Goal: Find specific page/section: Find specific page/section

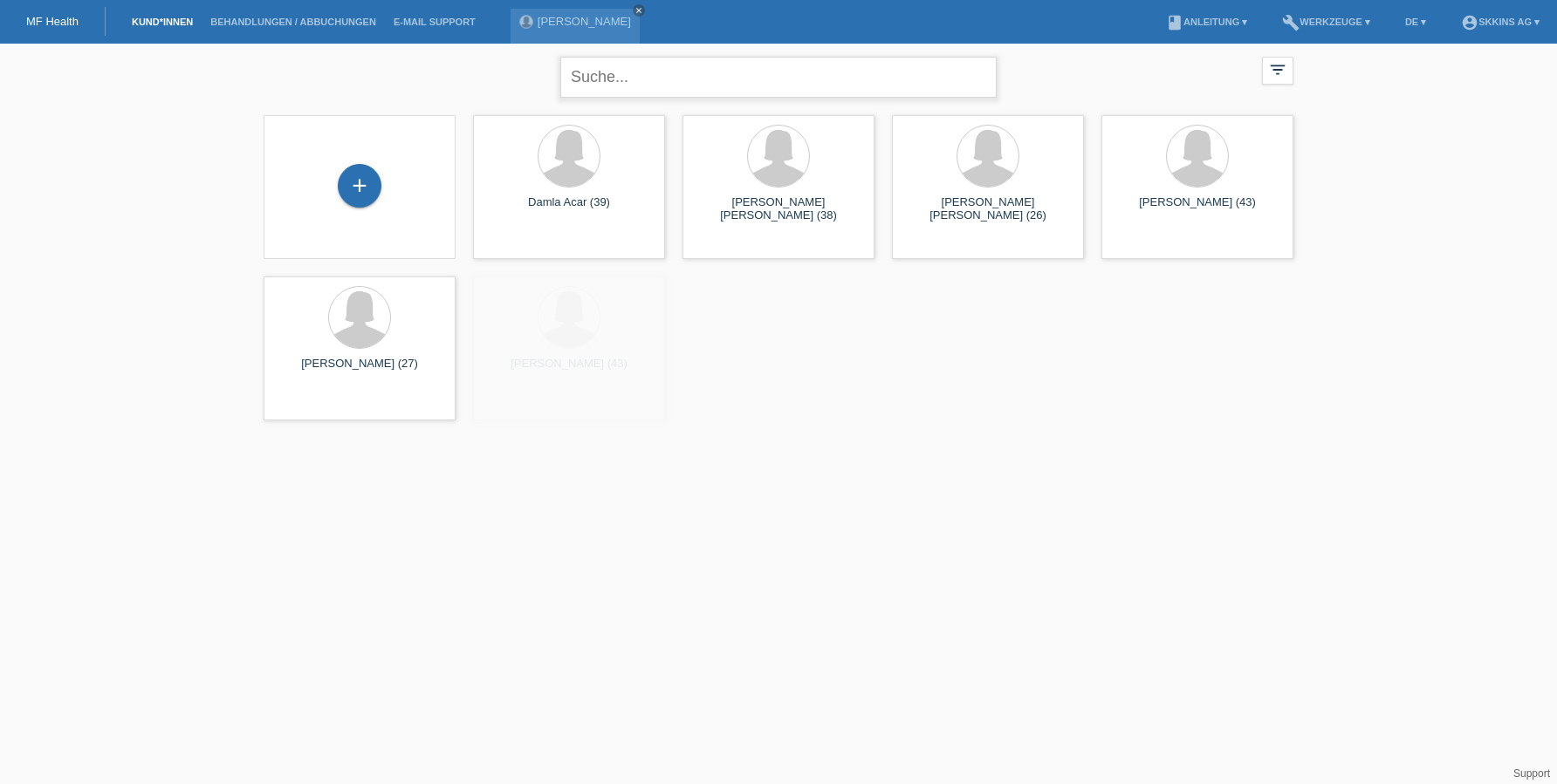
click at [584, 83] on input "text" at bounding box center [778, 77] width 437 height 41
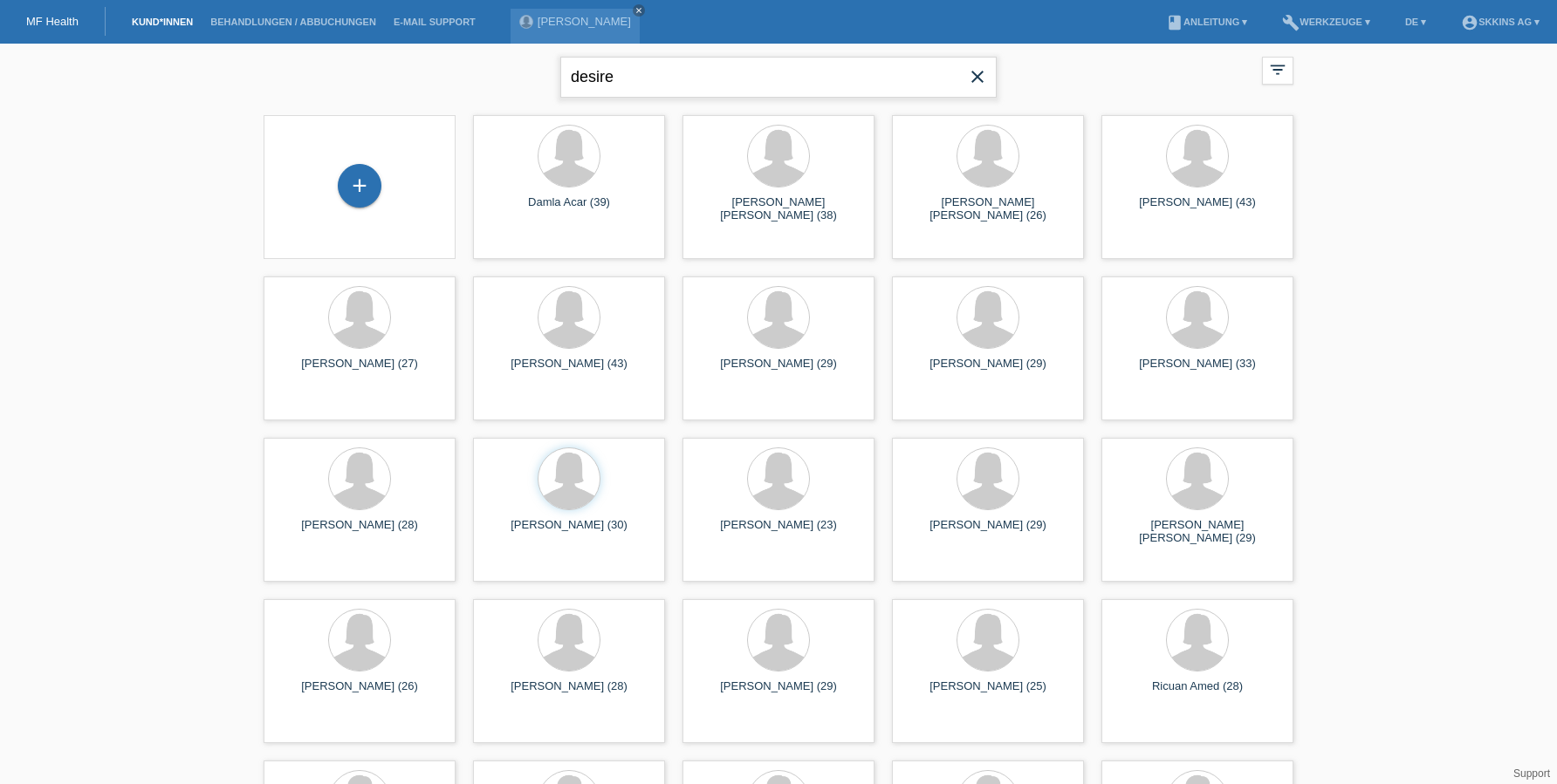
type input "desire"
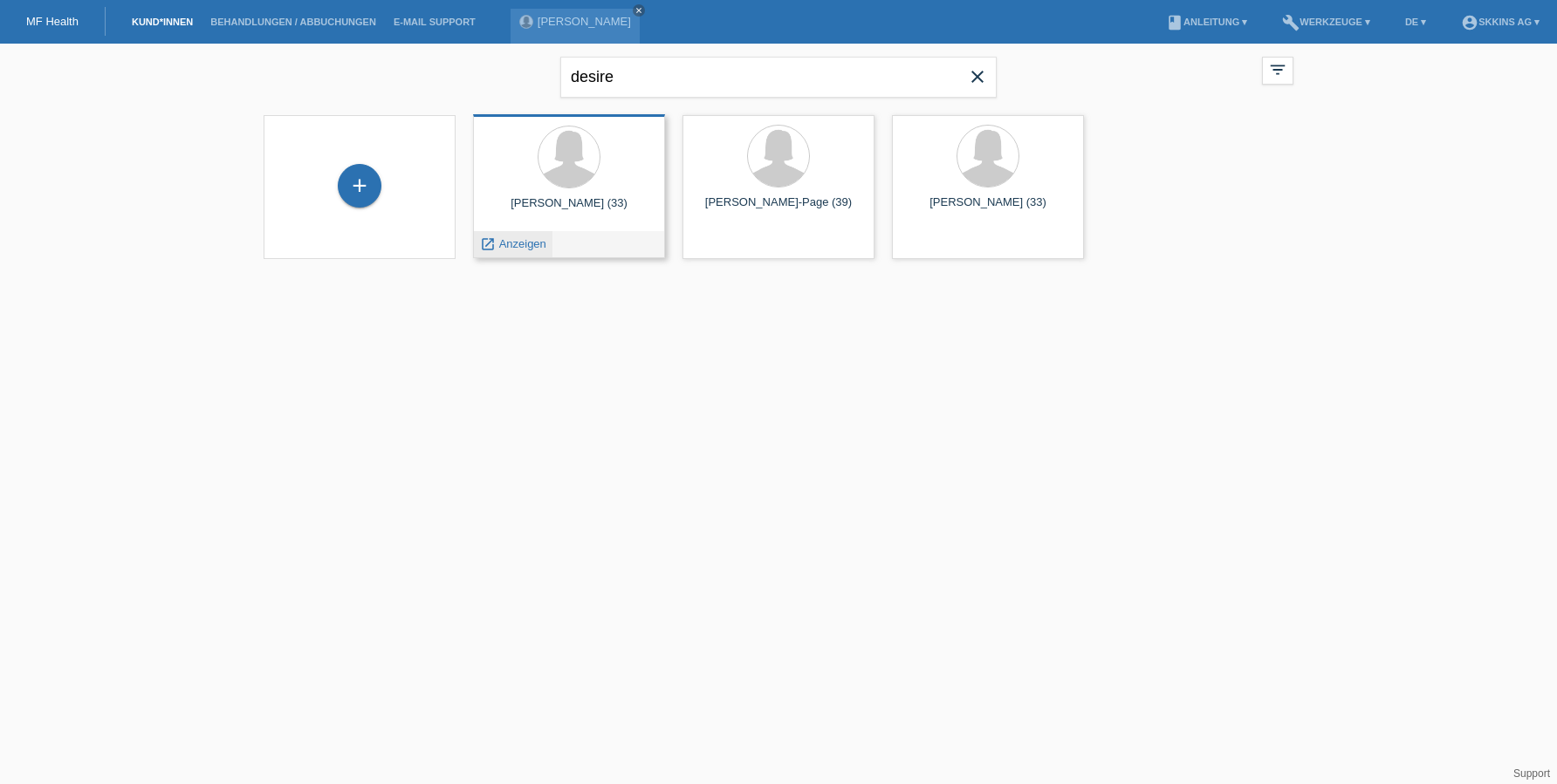
click at [534, 252] on div "launch Anzeigen" at bounding box center [513, 244] width 79 height 26
click at [525, 247] on span "Anzeigen" at bounding box center [523, 244] width 47 height 13
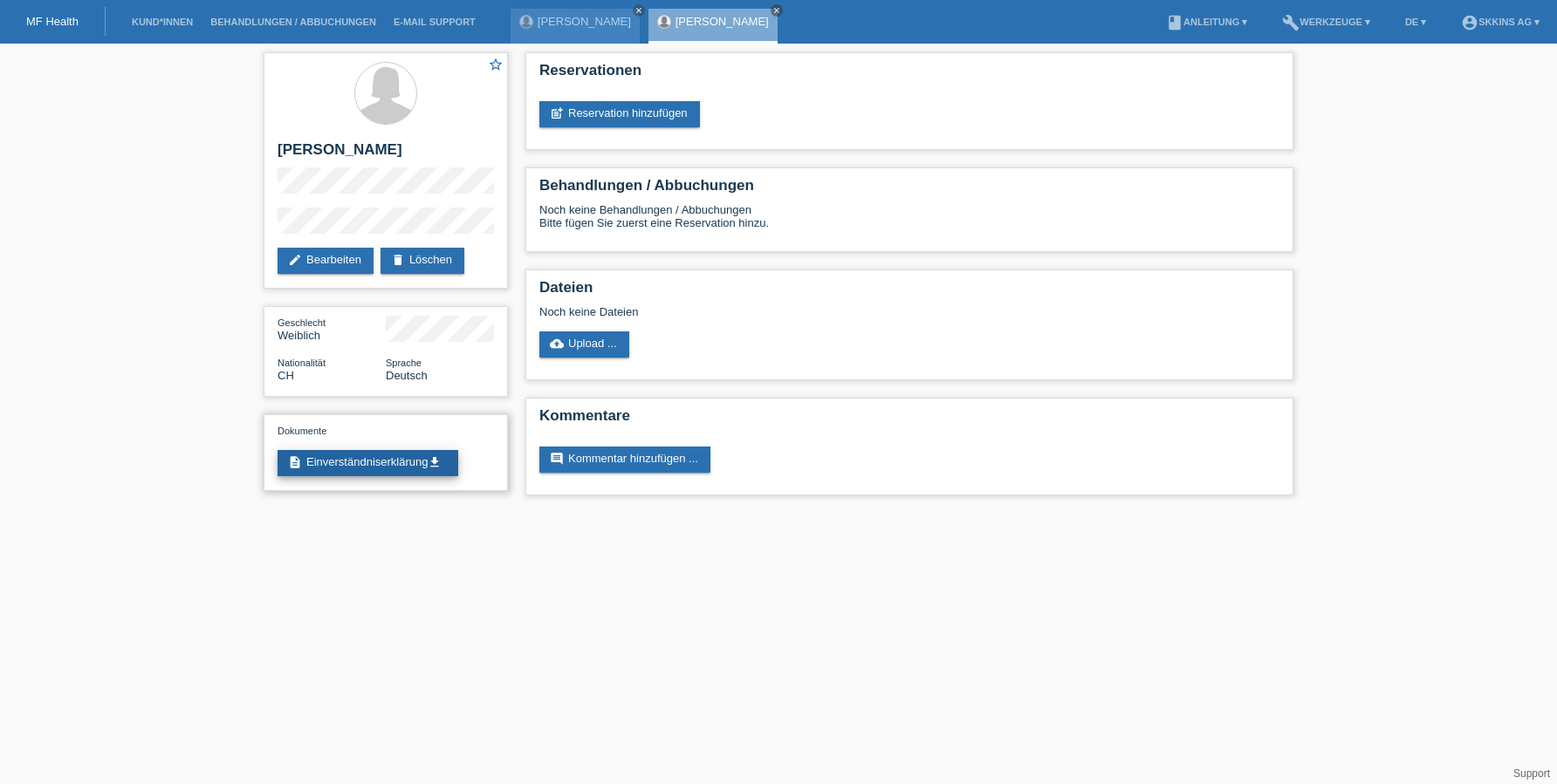
click at [399, 457] on link "description Einverständniserklärung get_app" at bounding box center [368, 463] width 181 height 26
click at [69, 24] on link "MF Health" at bounding box center [52, 21] width 52 height 13
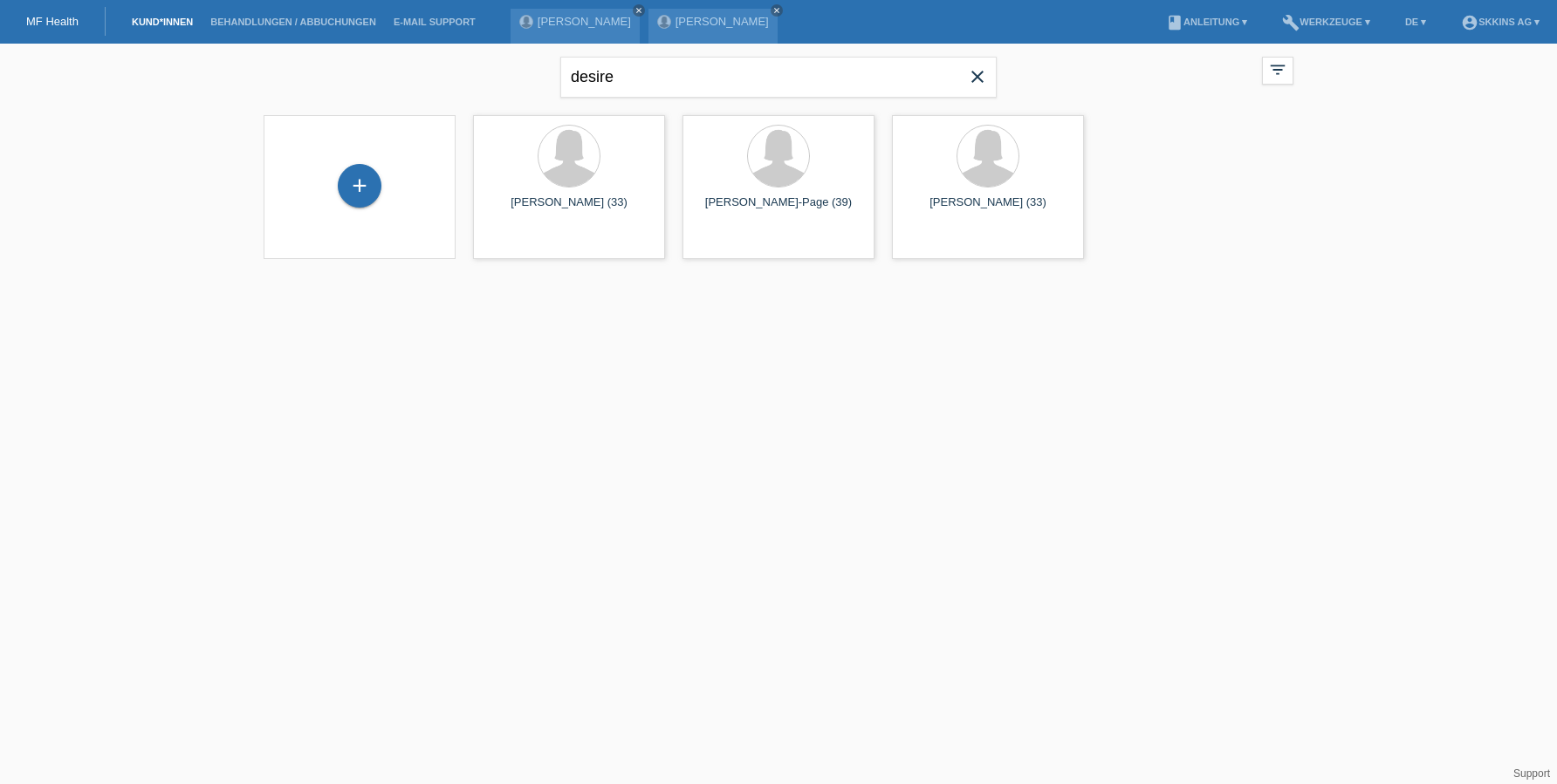
click at [980, 69] on icon "close" at bounding box center [977, 76] width 21 height 21
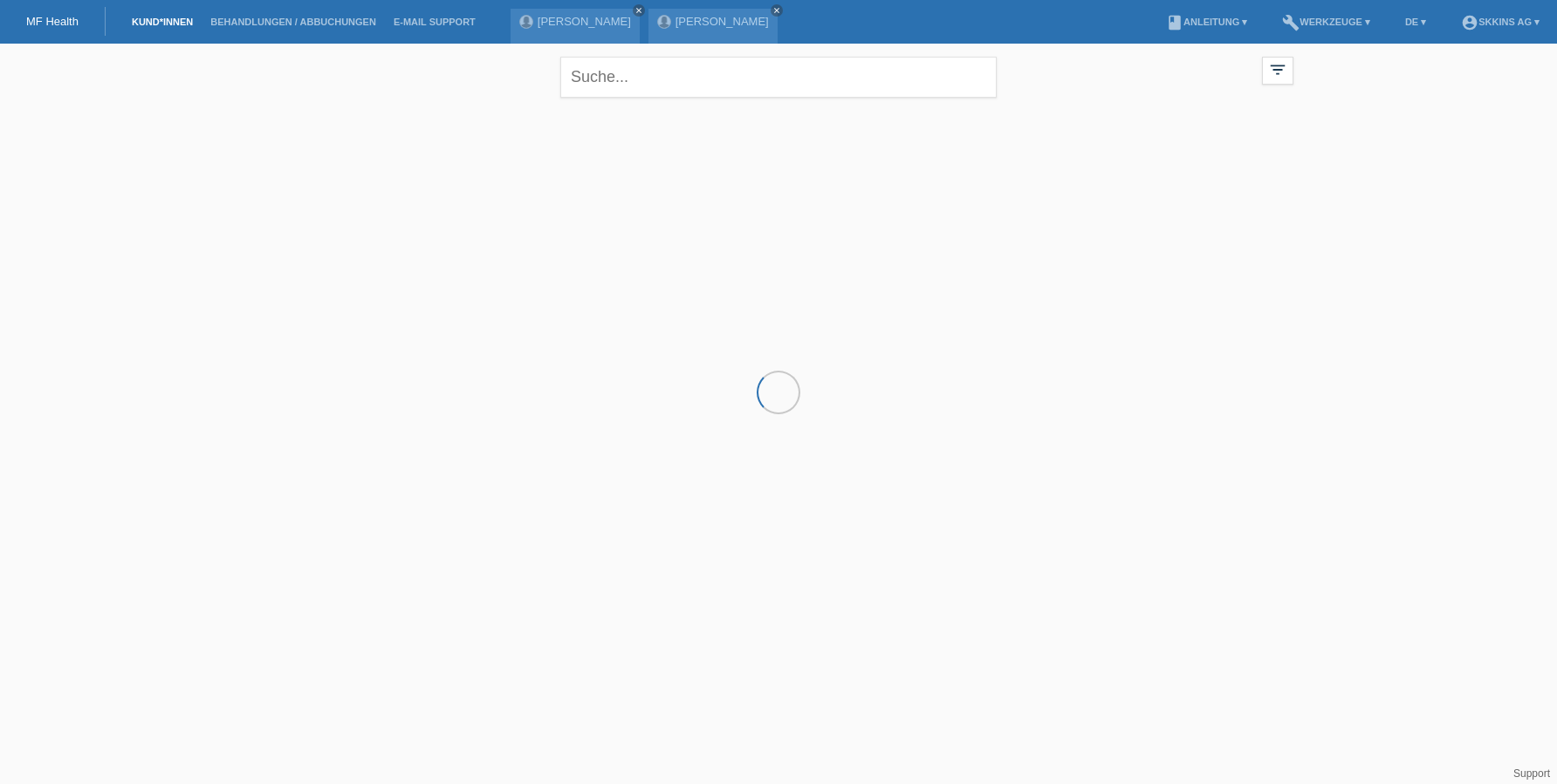
click at [172, 23] on link "Kund*innen" at bounding box center [162, 22] width 79 height 10
